Goal: Obtain resource: Download file/media

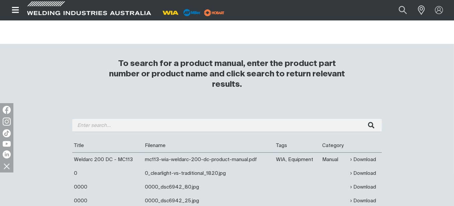
scroll to position [33, 0]
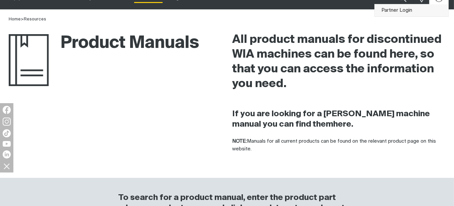
click at [422, 6] on link "Partner Login" at bounding box center [412, 10] width 74 height 12
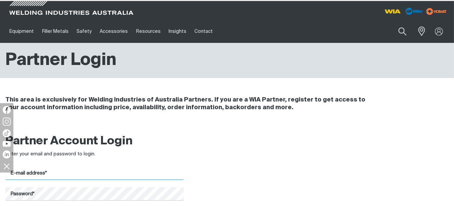
type input "[EMAIL_ADDRESS][DOMAIN_NAME]"
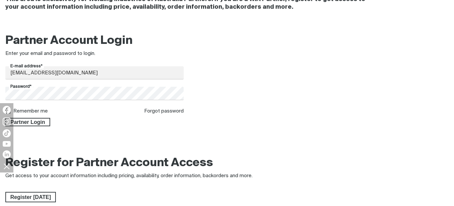
scroll to position [134, 0]
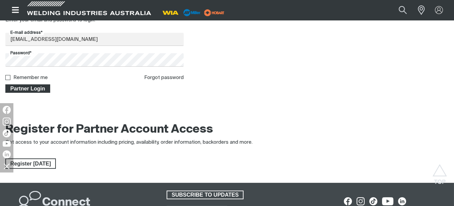
click at [33, 88] on span "Partner Login" at bounding box center [28, 88] width 44 height 9
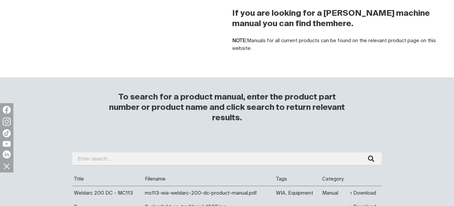
scroll to position [167, 0]
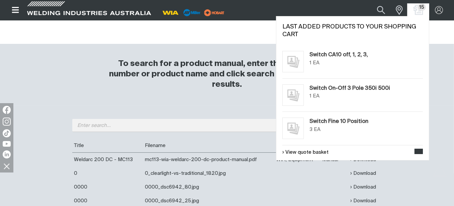
click at [421, 12] on img "Shopping cart (15 product(s))" at bounding box center [419, 10] width 10 height 10
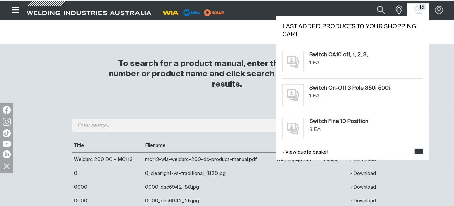
click at [422, 7] on span "15" at bounding box center [422, 7] width 9 height 7
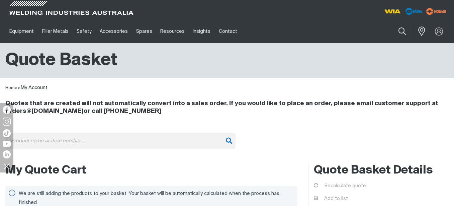
click at [151, 143] on input "Search" at bounding box center [120, 140] width 230 height 15
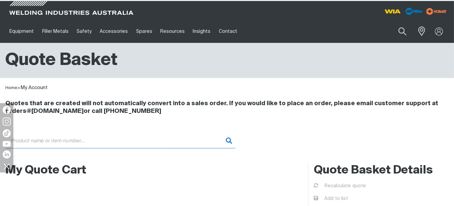
click at [121, 143] on input "Search" at bounding box center [120, 140] width 230 height 15
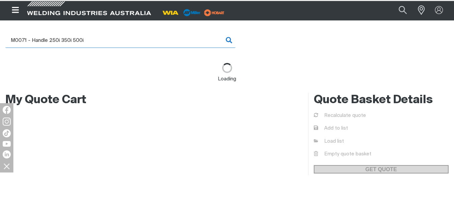
scroll to position [67, 0]
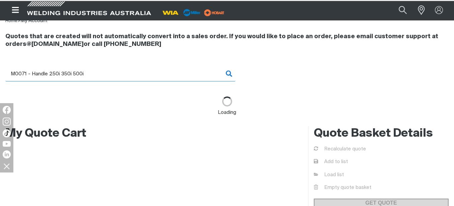
click at [99, 78] on input "M0071 - Handle 250i 350i 500i" at bounding box center [120, 73] width 230 height 15
type input "M0071 - Handle 250i 350i 500i"
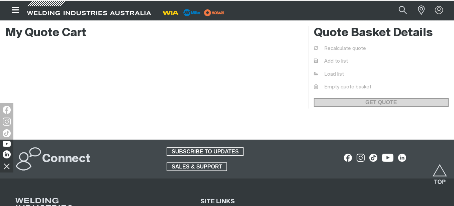
scroll to position [100, 0]
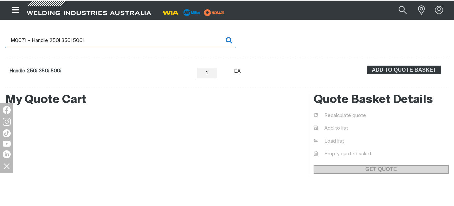
click at [105, 41] on input "M0071 - Handle 250i 350i 500i" at bounding box center [120, 40] width 230 height 15
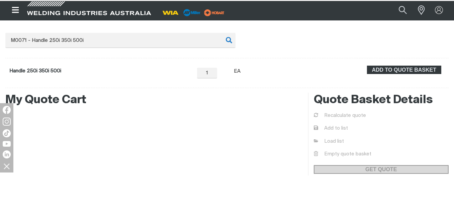
click at [54, 67] on div "Handle 250i 350i 500i" at bounding box center [35, 73] width 52 height 15
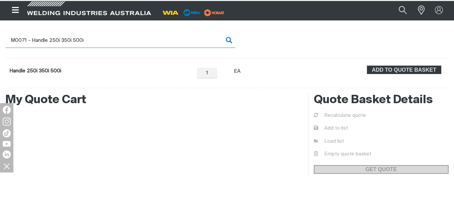
click at [107, 45] on input "M0071 - Handle 250i 350i 500i" at bounding box center [120, 40] width 230 height 15
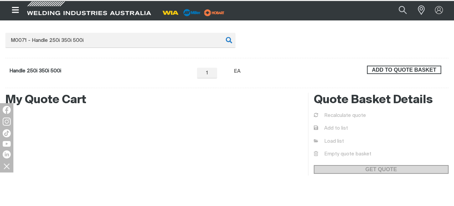
click at [403, 68] on span "ADD TO QUOTE BASKET" at bounding box center [404, 70] width 73 height 9
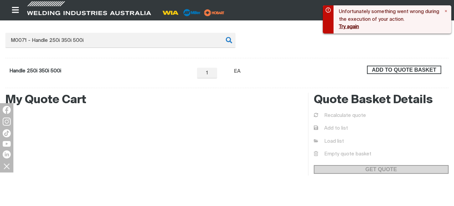
click at [386, 70] on span "ADD TO QUOTE BASKET" at bounding box center [404, 70] width 73 height 9
click at [346, 23] on div "Unfortunately something went wrong during the execution of your action. Try aga…" at bounding box center [390, 19] width 102 height 23
click at [347, 29] on button "Try again" at bounding box center [349, 27] width 20 height 6
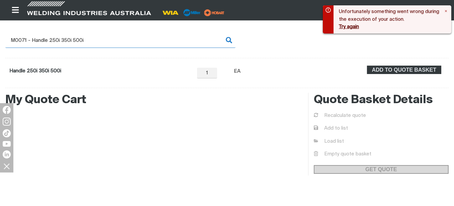
click at [166, 41] on input "M0071 - Handle 250i 350i 500i" at bounding box center [120, 40] width 230 height 15
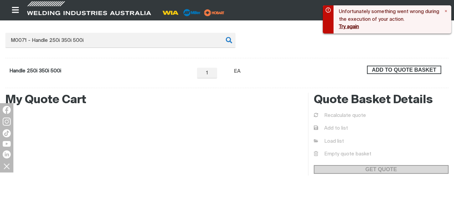
click at [391, 70] on span "ADD TO QUOTE BASKET" at bounding box center [404, 70] width 73 height 9
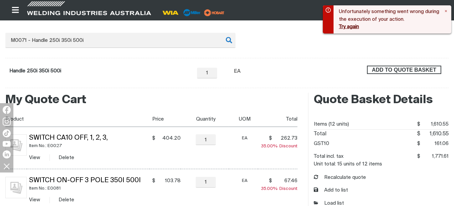
click at [394, 71] on span "ADD TO QUOTE BASKET" at bounding box center [404, 70] width 73 height 9
click at [348, 28] on button "Try again" at bounding box center [349, 27] width 20 height 6
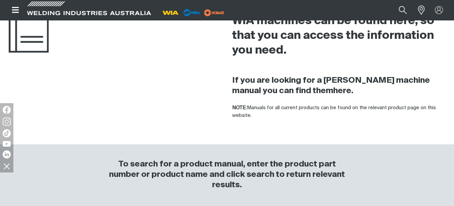
scroll to position [67, 0]
click at [423, 10] on span at bounding box center [420, 9] width 15 height 13
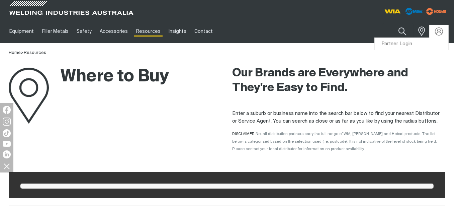
click at [415, 47] on link "Partner Login" at bounding box center [412, 44] width 74 height 12
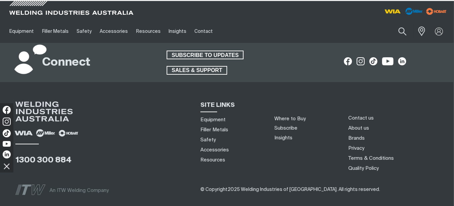
scroll to position [40, 0]
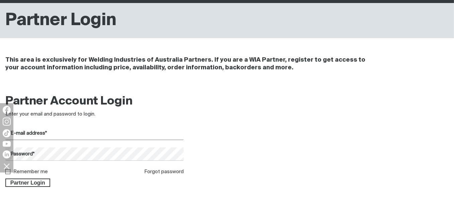
type input "[EMAIL_ADDRESS][DOMAIN_NAME]"
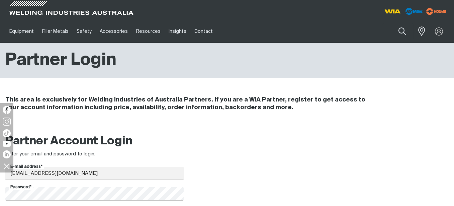
scroll to position [134, 0]
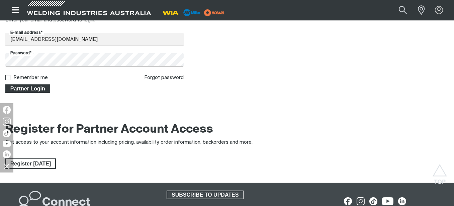
click at [28, 89] on span "Partner Login" at bounding box center [28, 88] width 44 height 9
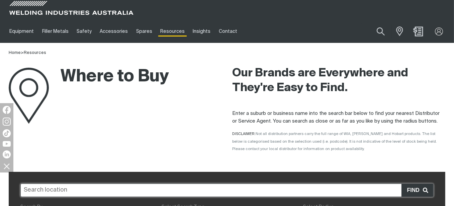
click at [419, 32] on img "Shopping cart ( product(s))" at bounding box center [419, 31] width 10 height 10
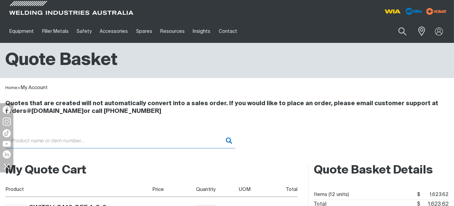
click at [88, 142] on input "Search" at bounding box center [120, 140] width 230 height 15
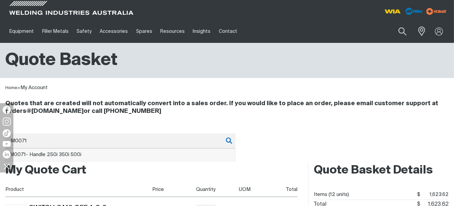
click at [75, 155] on span "M0071 - Handle 250i 350i 500i" at bounding box center [46, 154] width 72 height 5
type input "M0071 - Handle 250i 350i 500i"
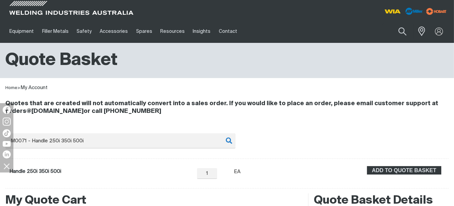
scroll to position [67, 0]
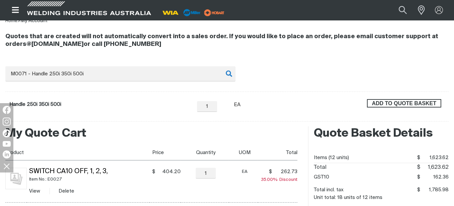
click at [412, 103] on span "ADD TO QUOTE BASKET" at bounding box center [404, 103] width 73 height 9
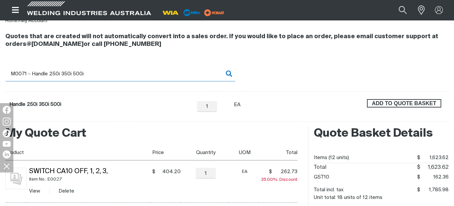
type input "5"
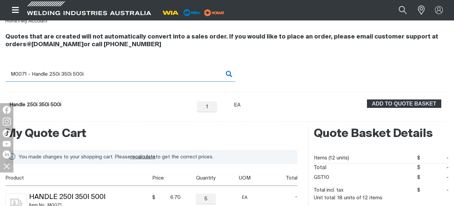
scroll to position [134, 0]
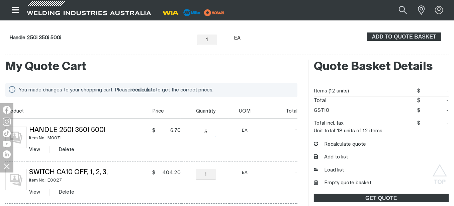
click at [208, 128] on input "5" at bounding box center [206, 132] width 20 height 11
type input "1"
type input "2"
click at [277, 149] on td "- NaN" at bounding box center [277, 140] width 39 height 43
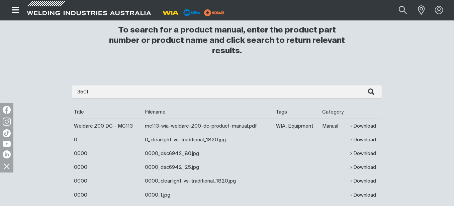
type input "350I"
click at [361, 85] on button "submit" at bounding box center [371, 91] width 21 height 13
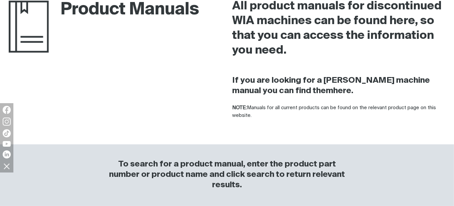
scroll to position [201, 0]
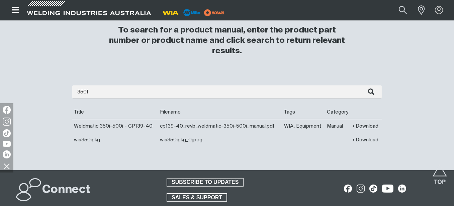
click at [355, 128] on link "Download" at bounding box center [366, 126] width 26 height 8
